Goal: Task Accomplishment & Management: Manage account settings

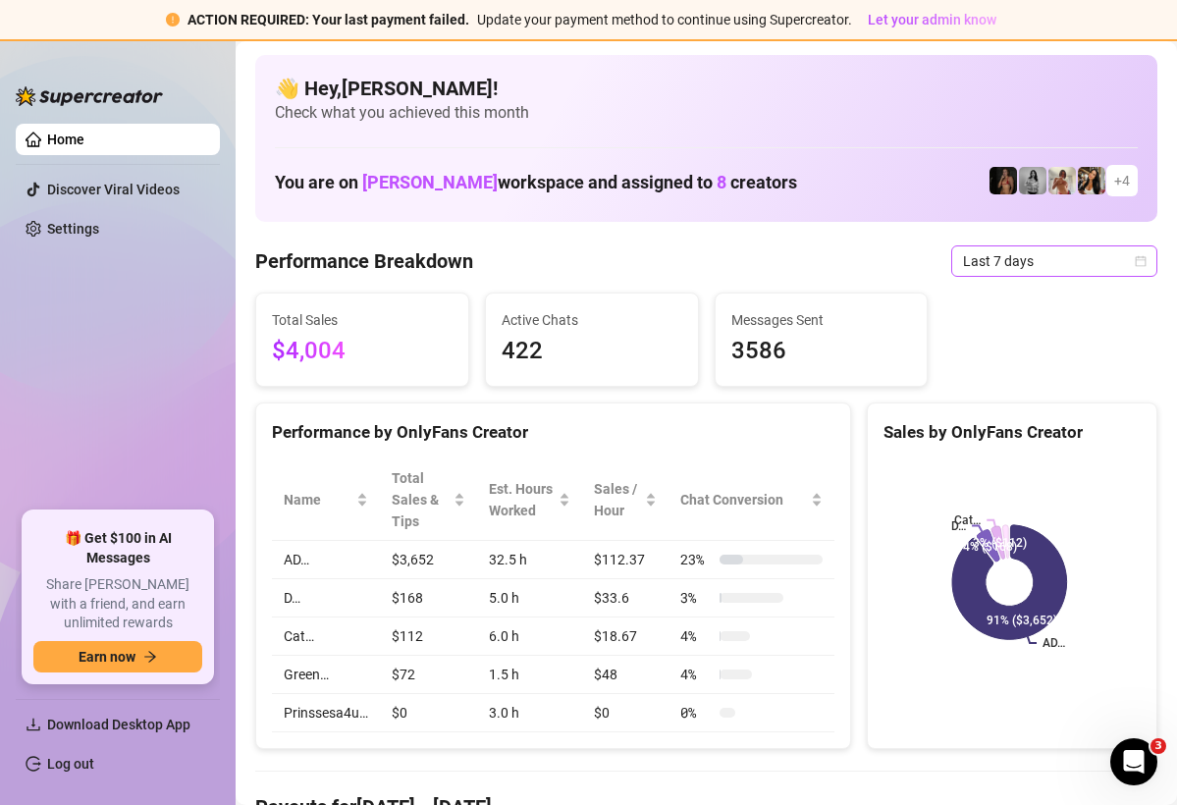
click at [1041, 262] on span "Last 7 days" at bounding box center [1054, 260] width 183 height 29
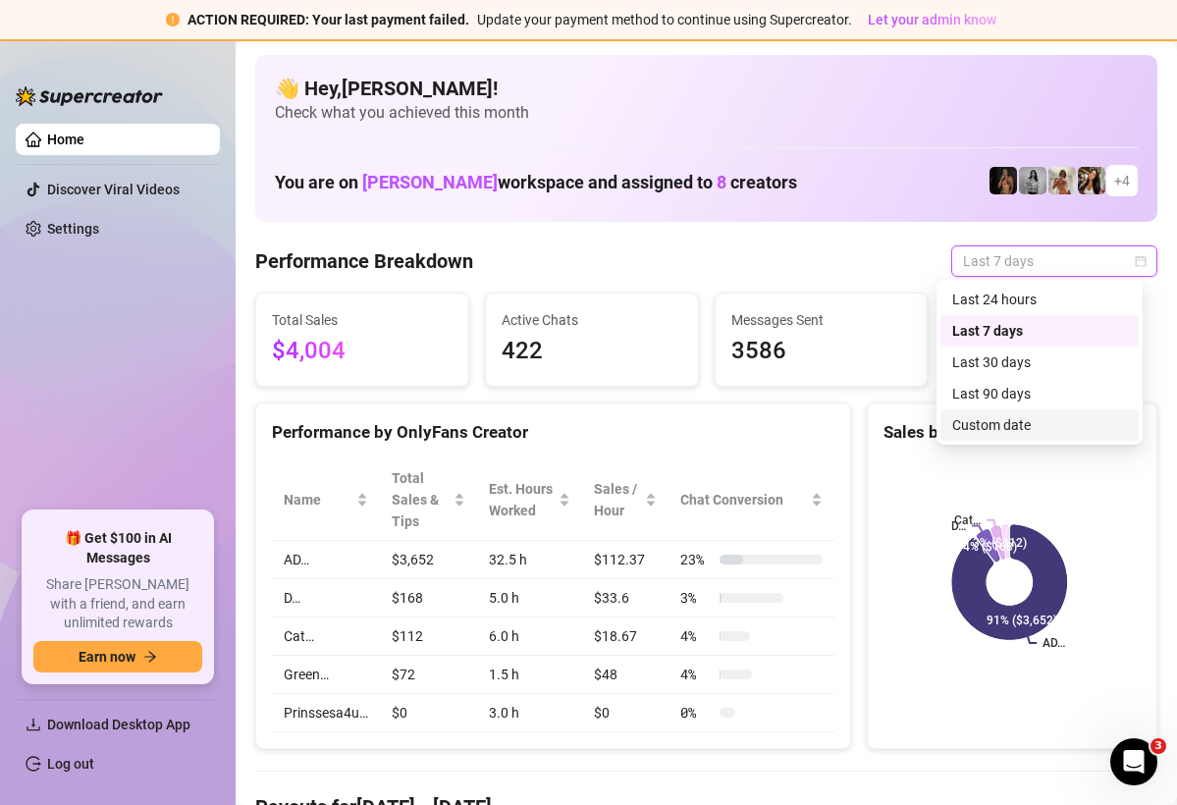
click at [1012, 430] on div "Custom date" at bounding box center [1039, 425] width 175 height 22
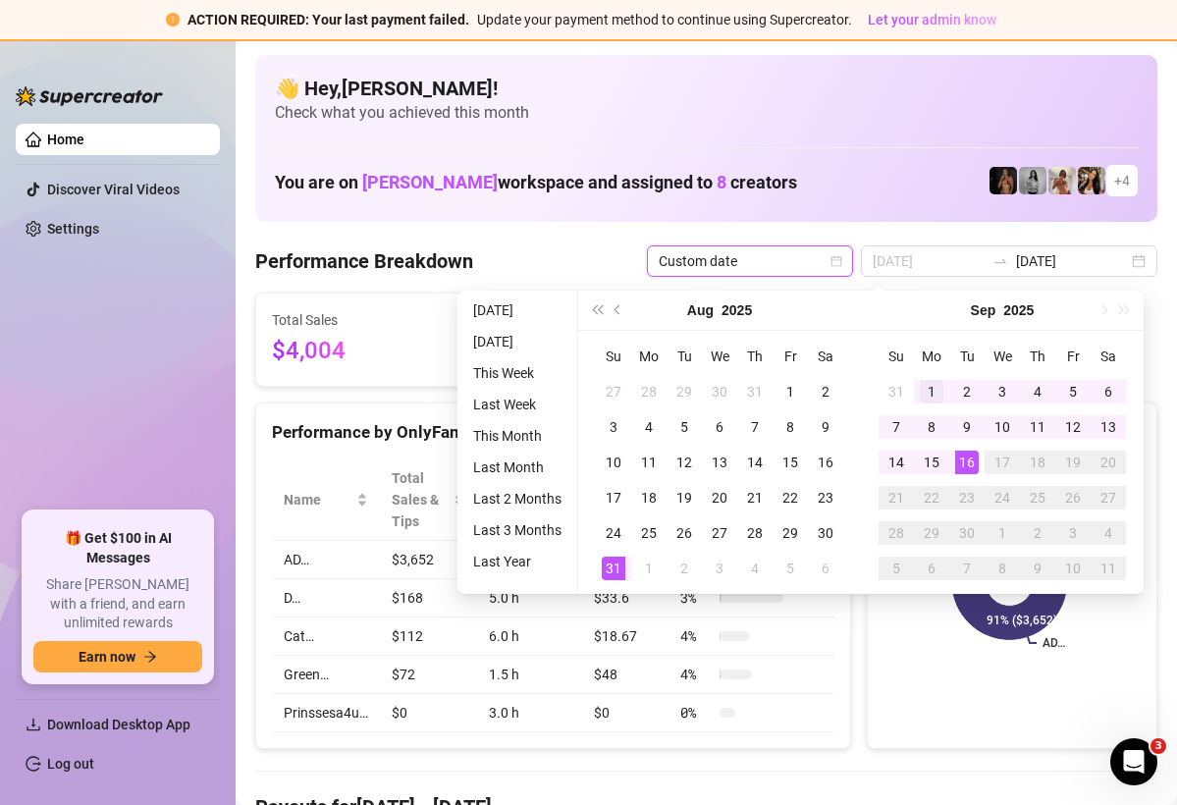
type input "[DATE]"
click at [921, 380] on div "1" at bounding box center [932, 392] width 24 height 24
type input "[DATE]"
click at [976, 459] on div "16" at bounding box center [967, 462] width 24 height 24
type input "[DATE]"
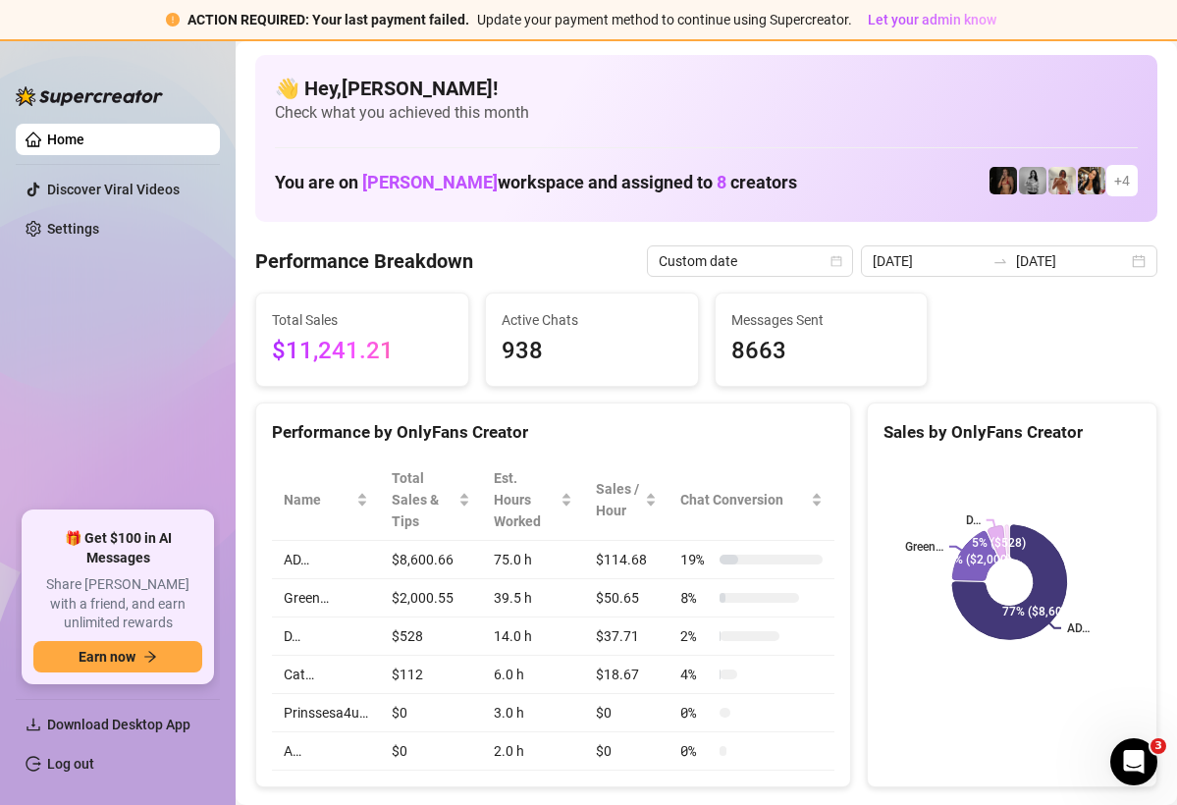
click at [225, 0] on html "ACTION REQUIRED: Your last payment failed. Update your payment method to contin…" at bounding box center [588, 402] width 1177 height 805
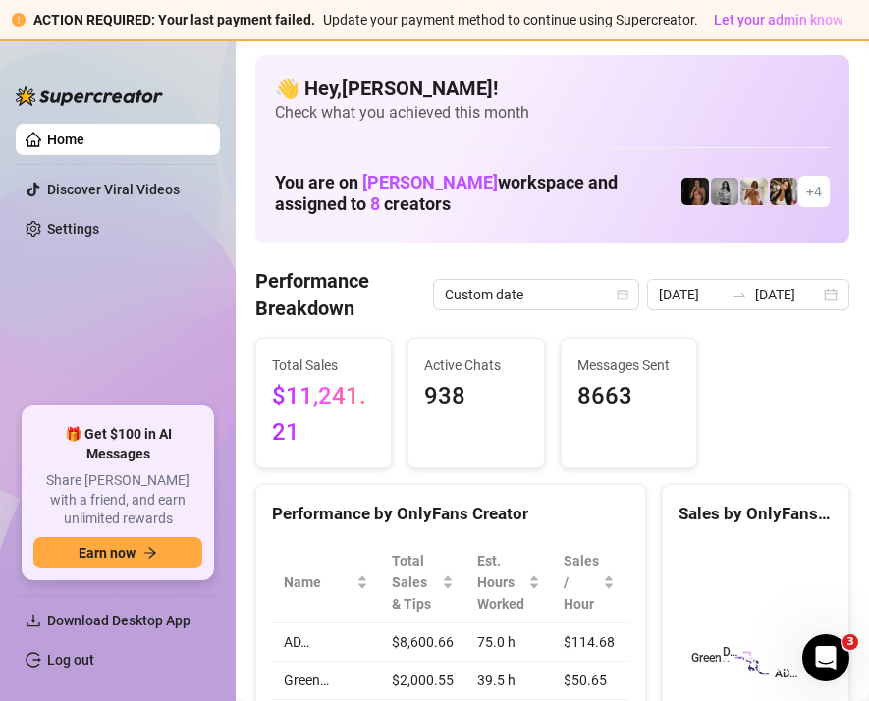
click at [362, 187] on h1 "You are on [PERSON_NAME] workspace and assigned to 8 creators" at bounding box center [477, 193] width 405 height 43
click at [79, 147] on link "Home" at bounding box center [65, 140] width 37 height 16
